Goal: Information Seeking & Learning: Learn about a topic

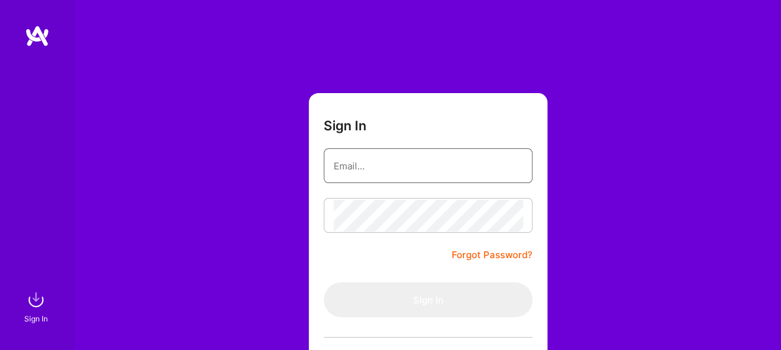
type input "[PERSON_NAME][EMAIL_ADDRESS][PERSON_NAME][DOMAIN_NAME]"
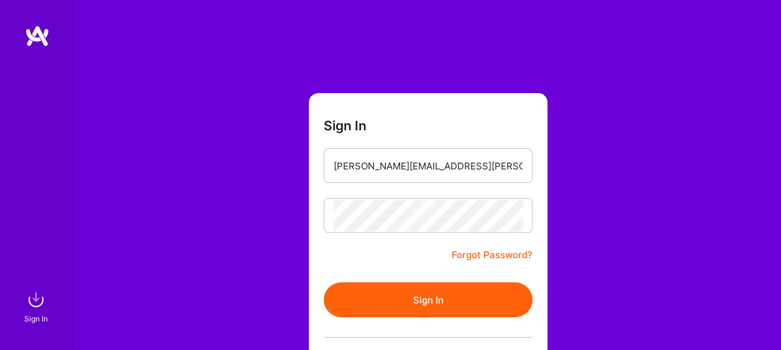
click at [414, 263] on form "Sign In [PERSON_NAME][EMAIL_ADDRESS][PERSON_NAME][DOMAIN_NAME] Forgot Password?…" at bounding box center [428, 275] width 239 height 364
click at [418, 303] on button "Sign In" at bounding box center [428, 300] width 209 height 35
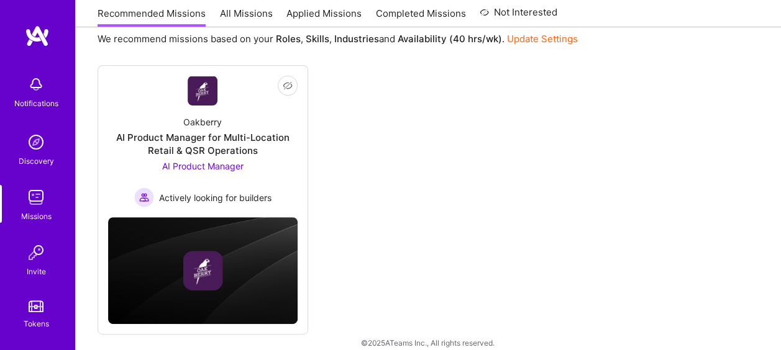
scroll to position [149, 0]
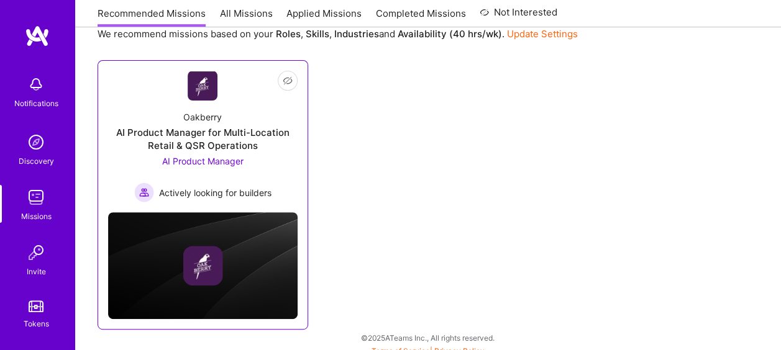
click at [271, 246] on div at bounding box center [203, 266] width 190 height 40
click at [241, 160] on span "AI Product Manager" at bounding box center [202, 161] width 81 height 11
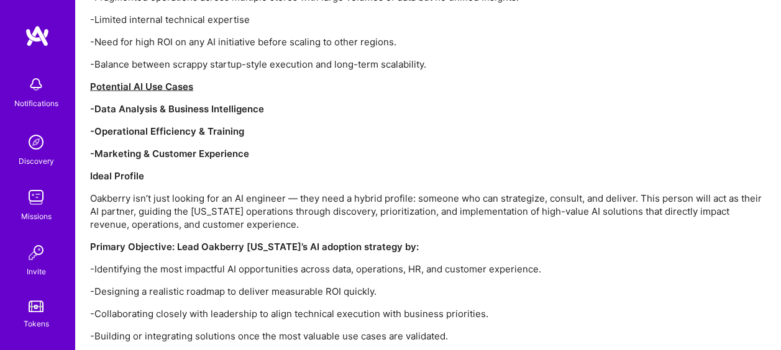
scroll to position [1532, 0]
